Goal: Information Seeking & Learning: Learn about a topic

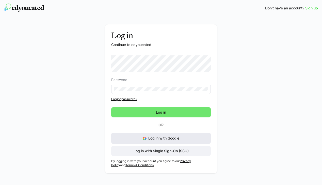
click at [145, 138] on img at bounding box center [145, 139] width 4 height 4
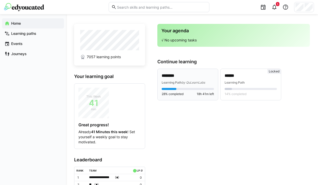
click at [189, 78] on p "********" at bounding box center [188, 76] width 52 height 6
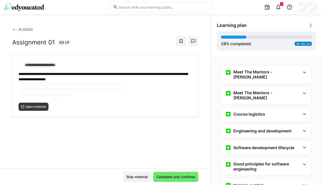
scroll to position [372, 0]
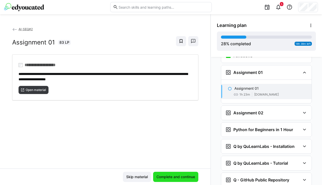
click at [174, 174] on span "Complete and continue" at bounding box center [176, 176] width 40 height 5
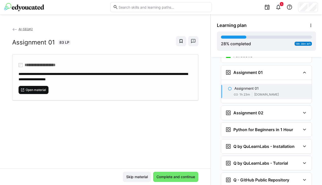
click at [41, 89] on span "Open material" at bounding box center [35, 90] width 21 height 4
click at [177, 176] on span "Complete and continue" at bounding box center [176, 176] width 40 height 5
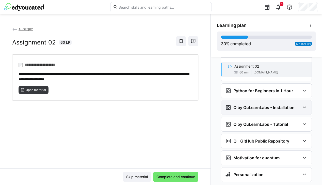
scroll to position [439, 0]
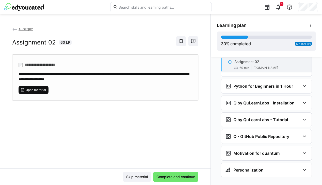
click at [46, 87] on span "Open material" at bounding box center [34, 90] width 30 height 8
